Goal: Obtain resource: Obtain resource

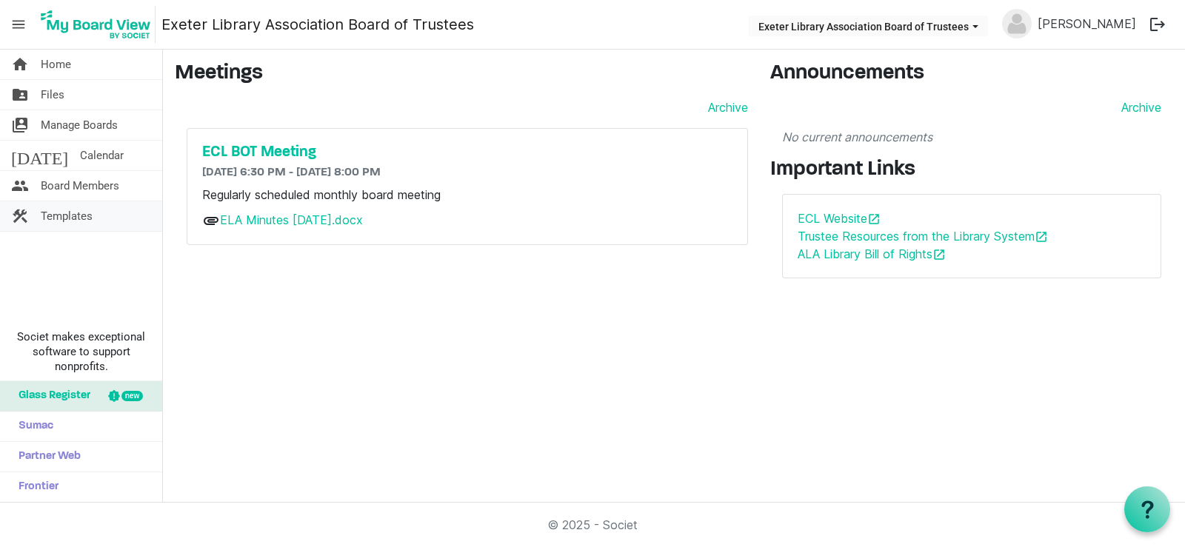
click at [90, 218] on span "Templates" at bounding box center [67, 216] width 52 height 30
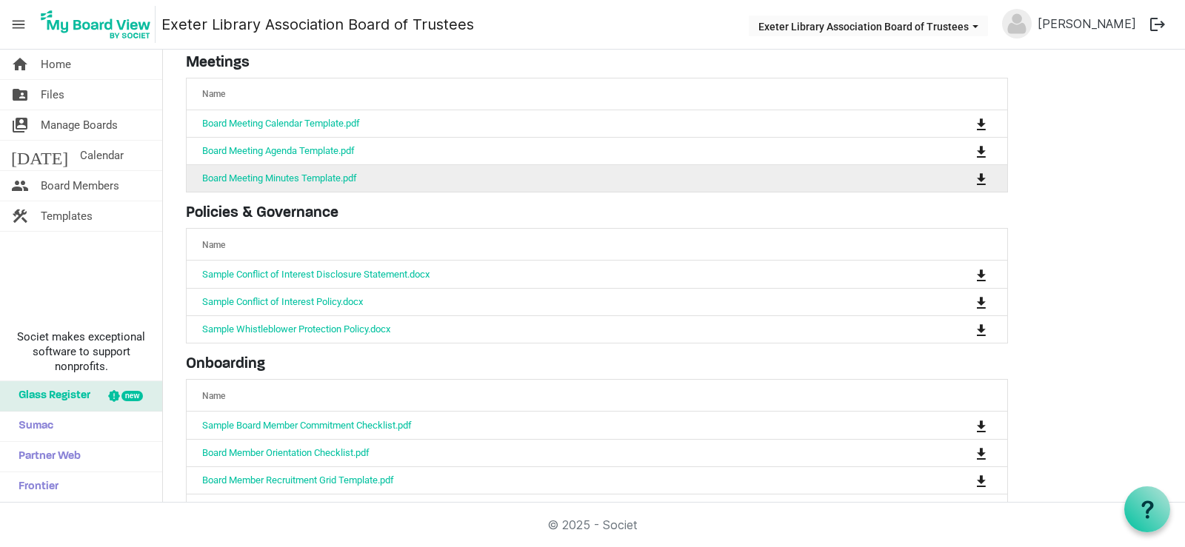
scroll to position [143, 0]
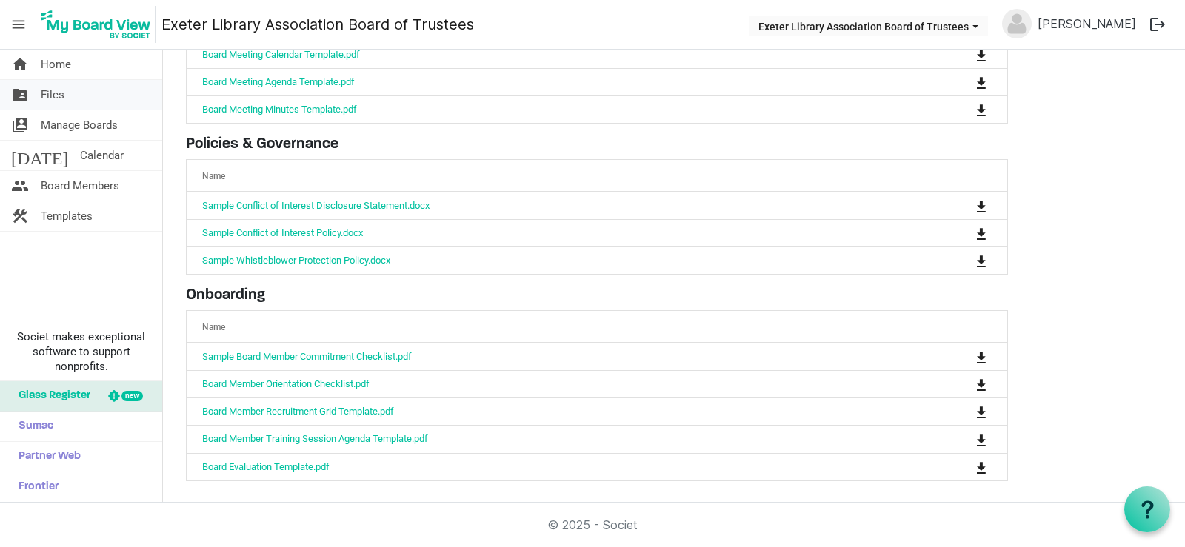
click at [70, 95] on link "folder_shared Files" at bounding box center [81, 95] width 162 height 30
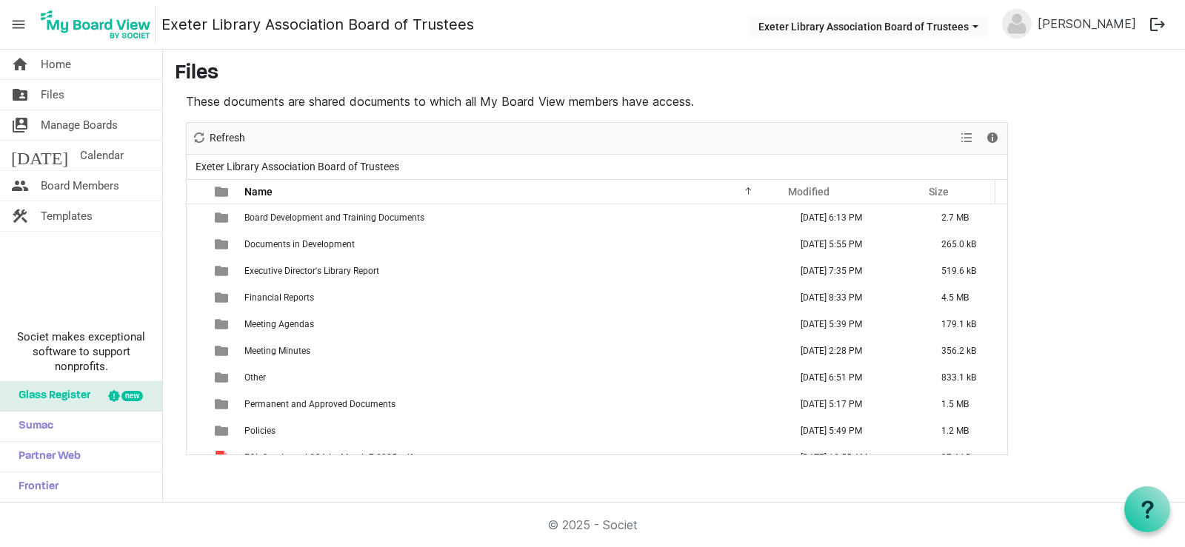
click at [312, 141] on div "New folder Upload Cut Copy Paste Delete Download Rename Sort by Refresh Selecti…" at bounding box center [597, 139] width 820 height 32
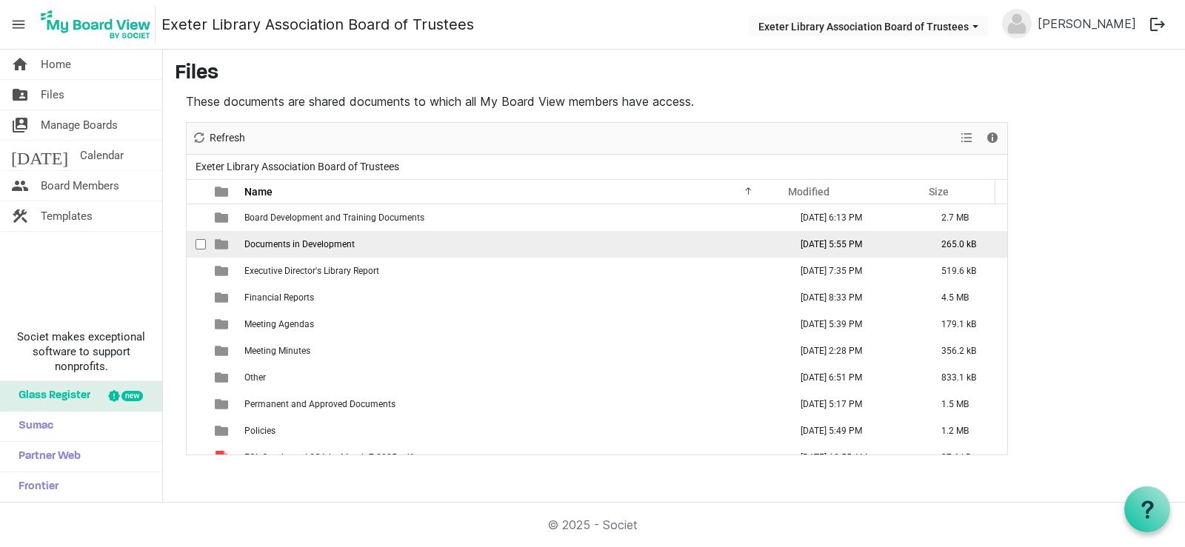
click at [293, 246] on span "Documents in Development" at bounding box center [299, 244] width 110 height 10
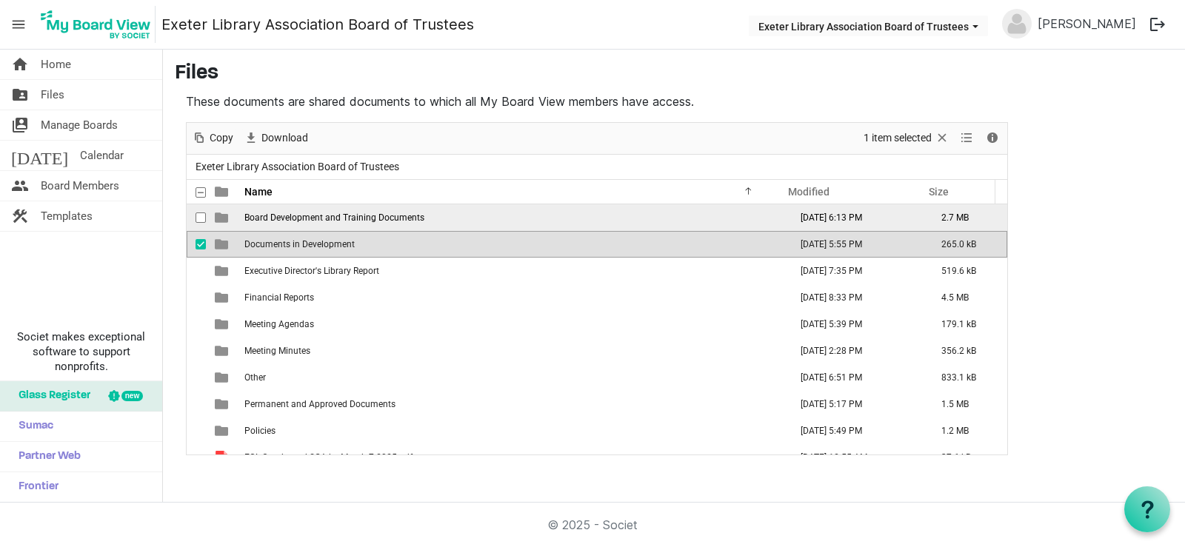
click at [292, 225] on td "Board Development and Training Documents" at bounding box center [512, 217] width 545 height 27
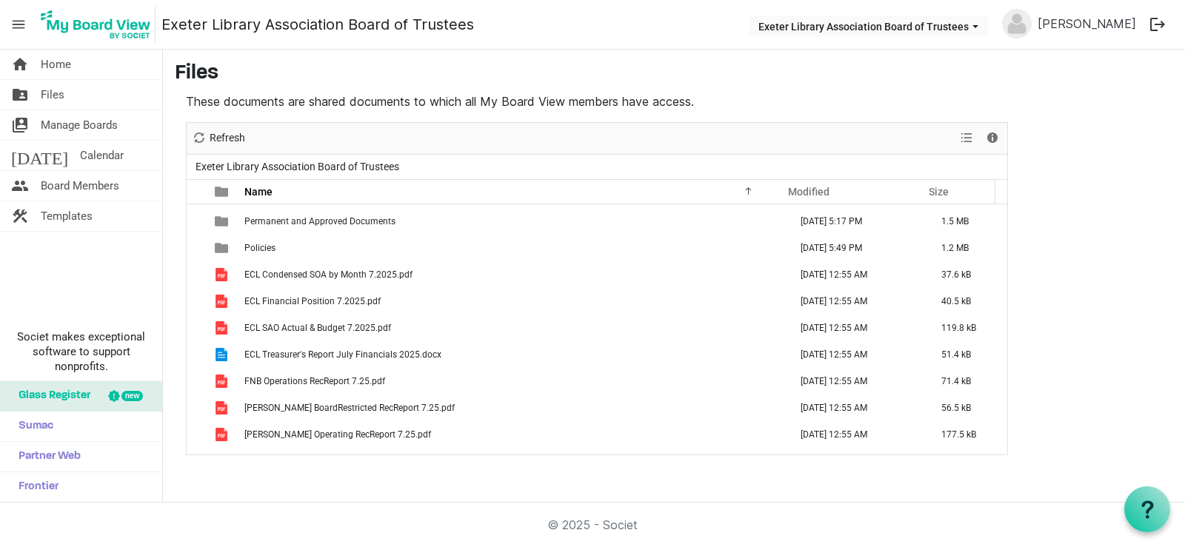
scroll to position [203, 0]
